Goal: Task Accomplishment & Management: Manage account settings

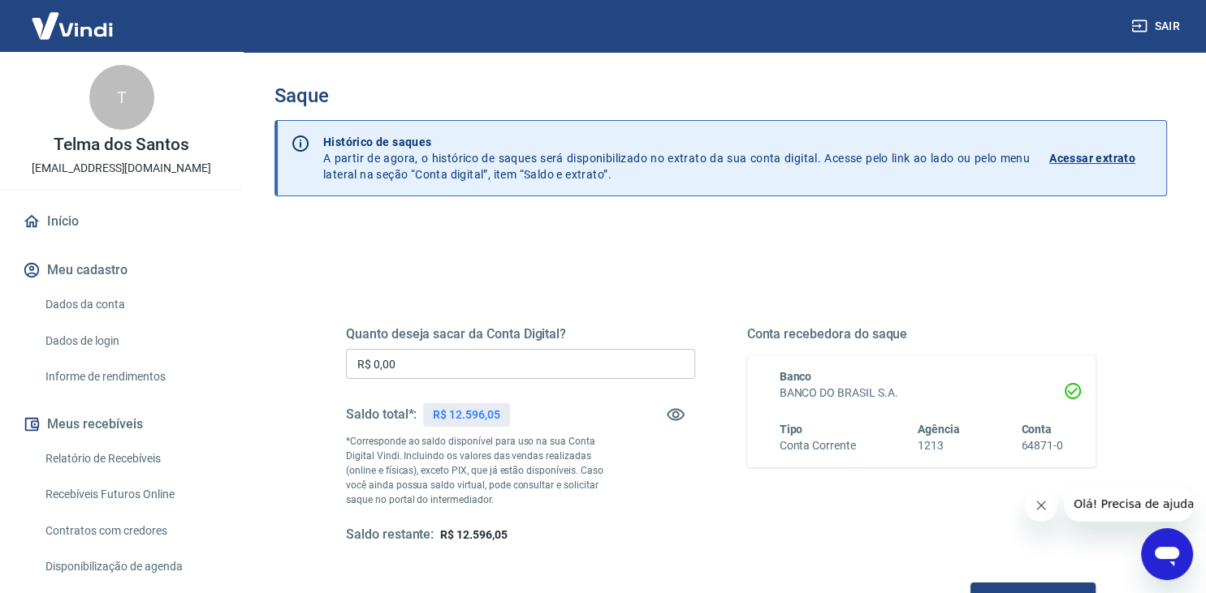
scroll to position [171, 0]
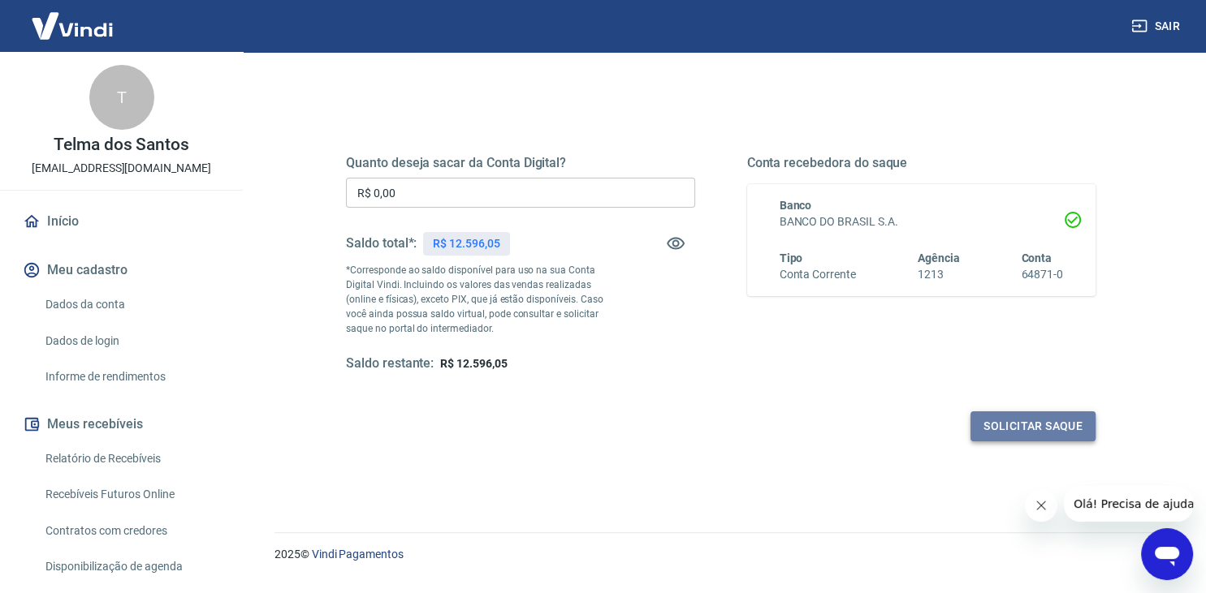
click at [1025, 417] on button "Solicitar saque" at bounding box center [1032, 427] width 125 height 30
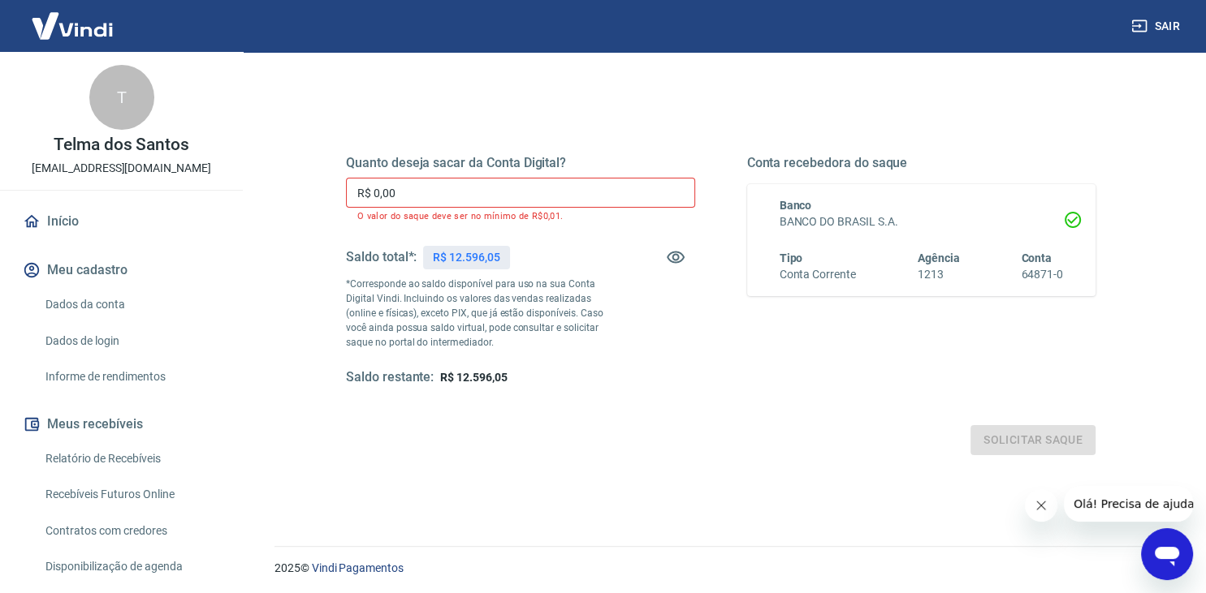
click at [518, 174] on div "Quanto deseja sacar da Conta Digital? R$ 0,00 ​ O valor do saque deve ser no mí…" at bounding box center [520, 270] width 349 height 231
click at [498, 191] on input "R$ 0,00" at bounding box center [520, 193] width 349 height 30
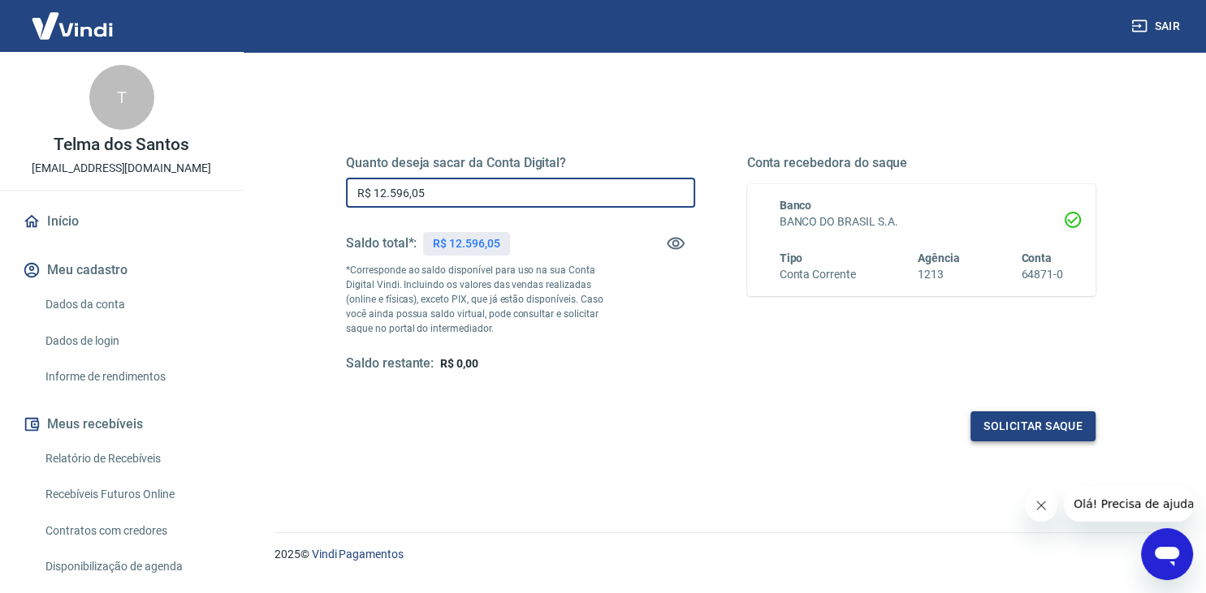
type input "R$ 12.596,05"
click at [1033, 424] on button "Solicitar saque" at bounding box center [1032, 427] width 125 height 30
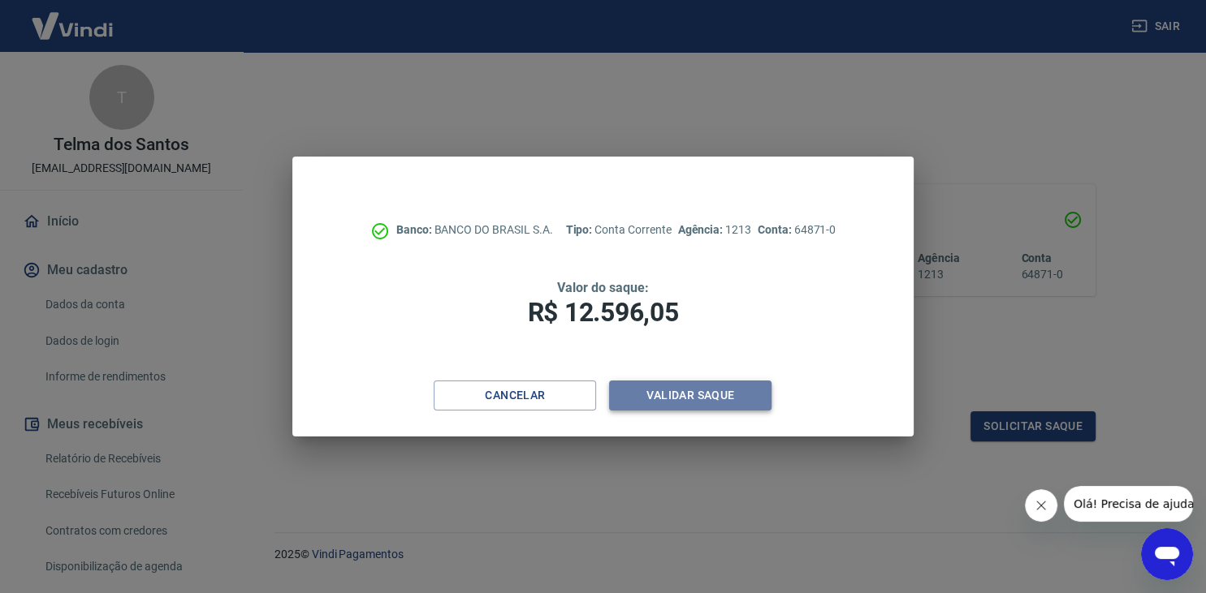
click at [671, 399] on button "Validar saque" at bounding box center [690, 396] width 162 height 30
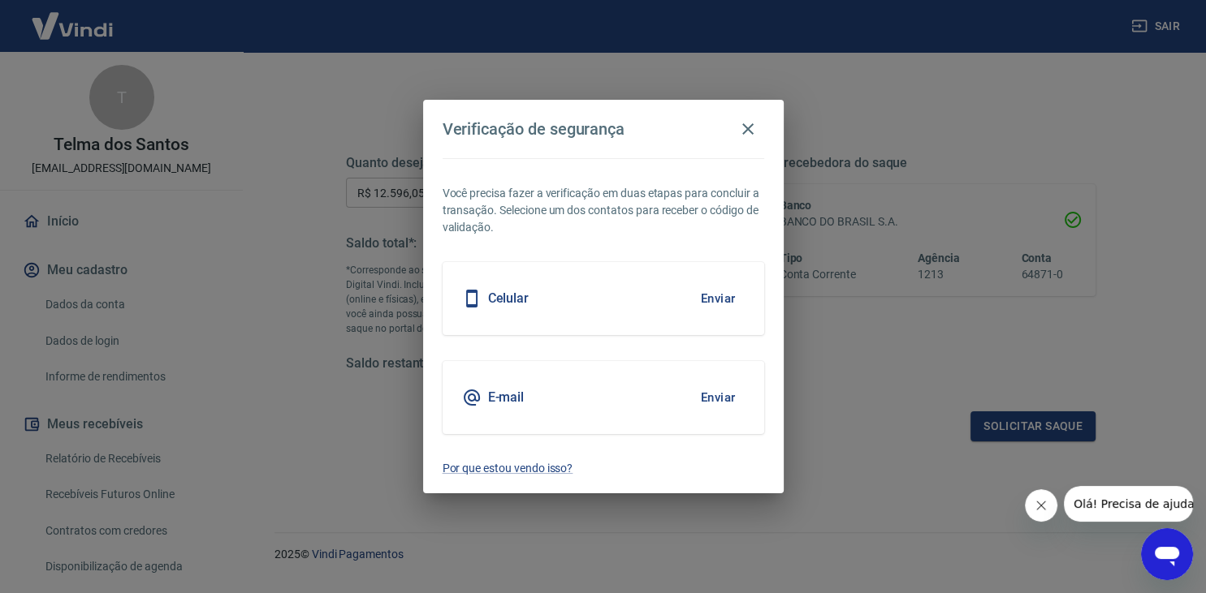
click at [589, 299] on div "Celular Enviar" at bounding box center [602, 298] width 321 height 73
click at [710, 296] on button "Enviar" at bounding box center [718, 299] width 53 height 34
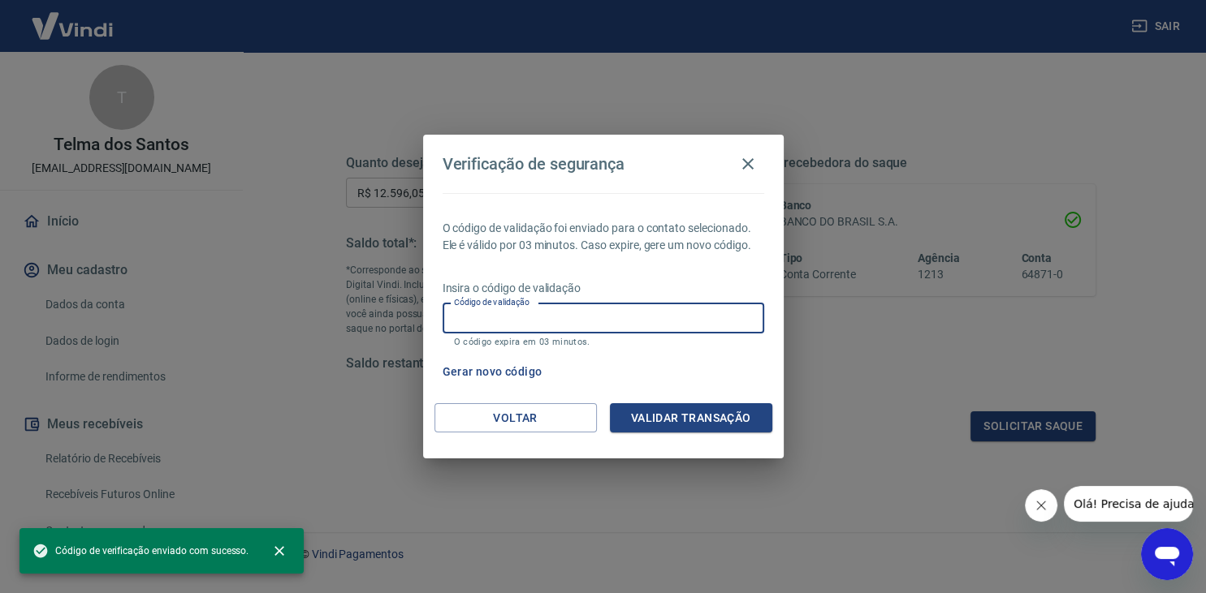
click at [489, 318] on input "Código de validação" at bounding box center [602, 319] width 321 height 30
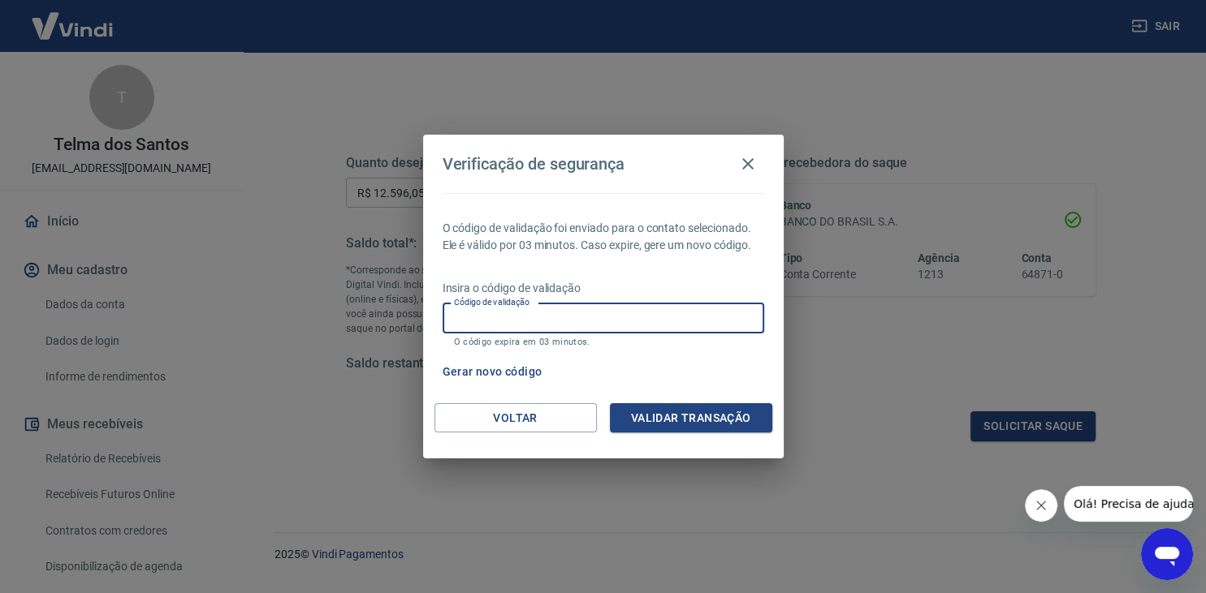
drag, startPoint x: 495, startPoint y: 317, endPoint x: 865, endPoint y: 632, distance: 486.1
click at [764, 334] on input "Código de validação" at bounding box center [602, 319] width 321 height 30
type input "830956"
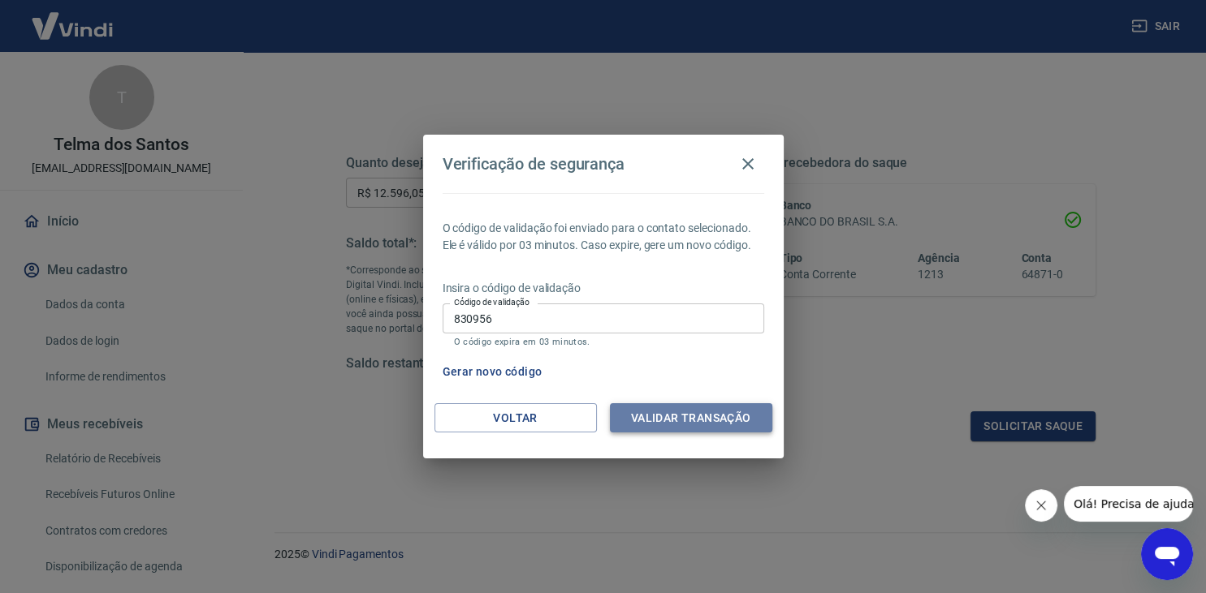
click at [727, 417] on button "Validar transação" at bounding box center [691, 418] width 162 height 30
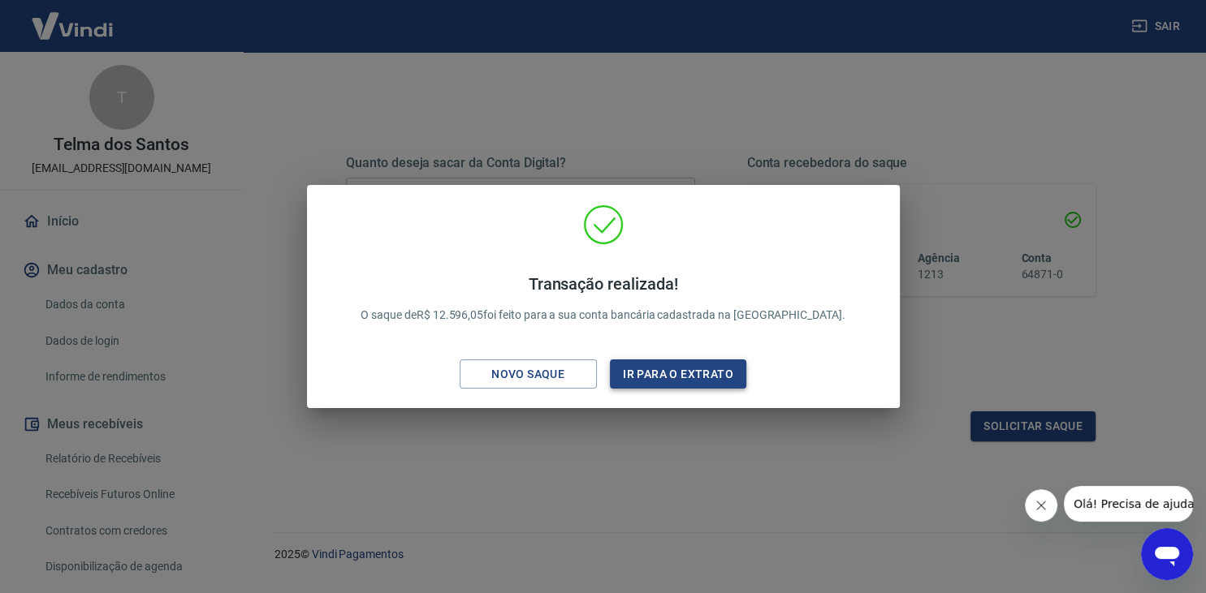
click at [716, 373] on button "Ir para o extrato" at bounding box center [678, 375] width 137 height 30
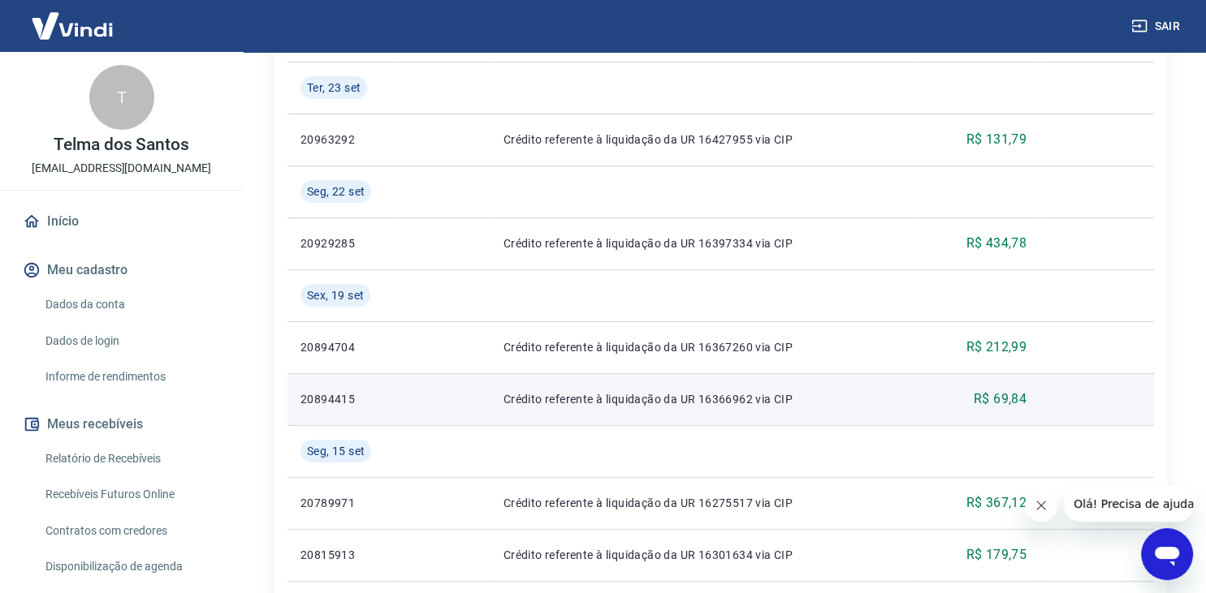
scroll to position [857, 0]
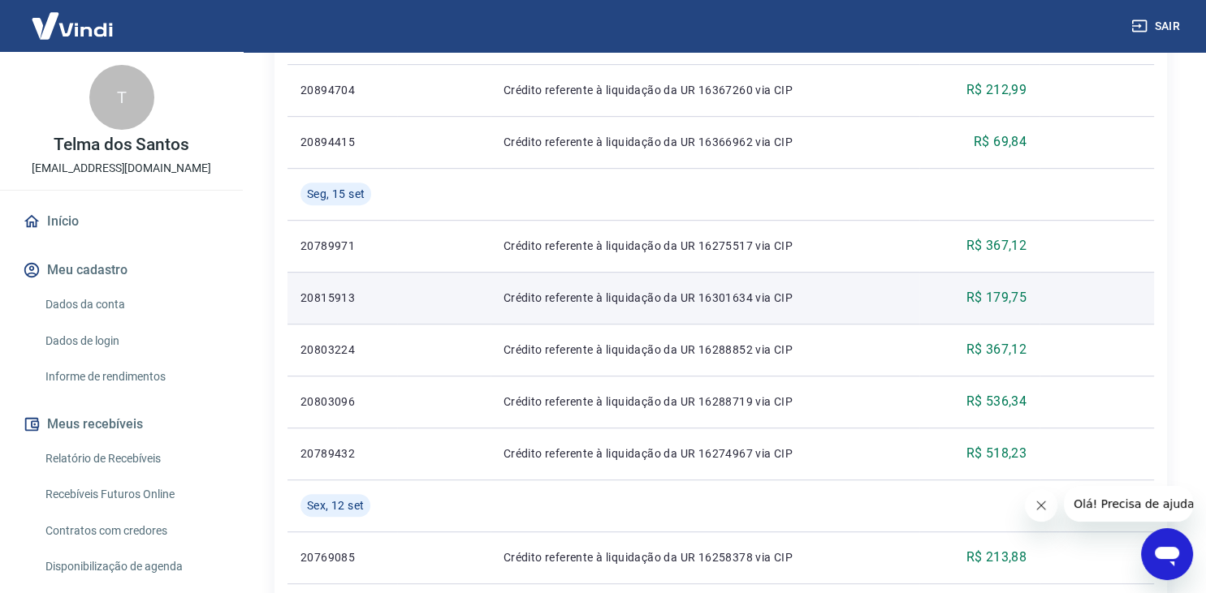
click at [730, 291] on td "Crédito referente à liquidação da UR 16301634 via CIP" at bounding box center [704, 298] width 429 height 52
